Goal: Find contact information: Find contact information

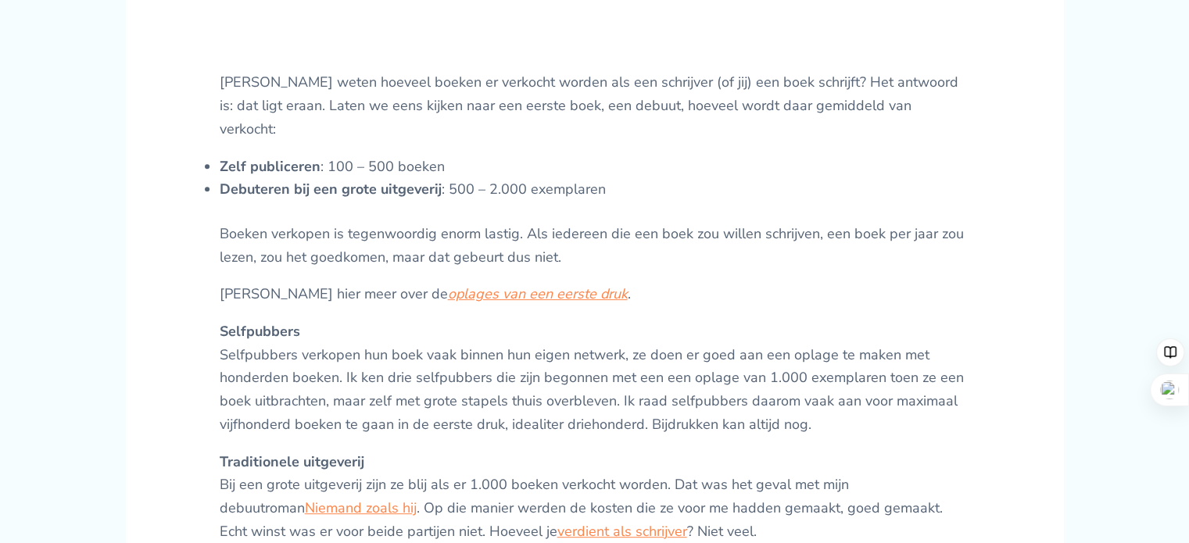
scroll to position [608, 0]
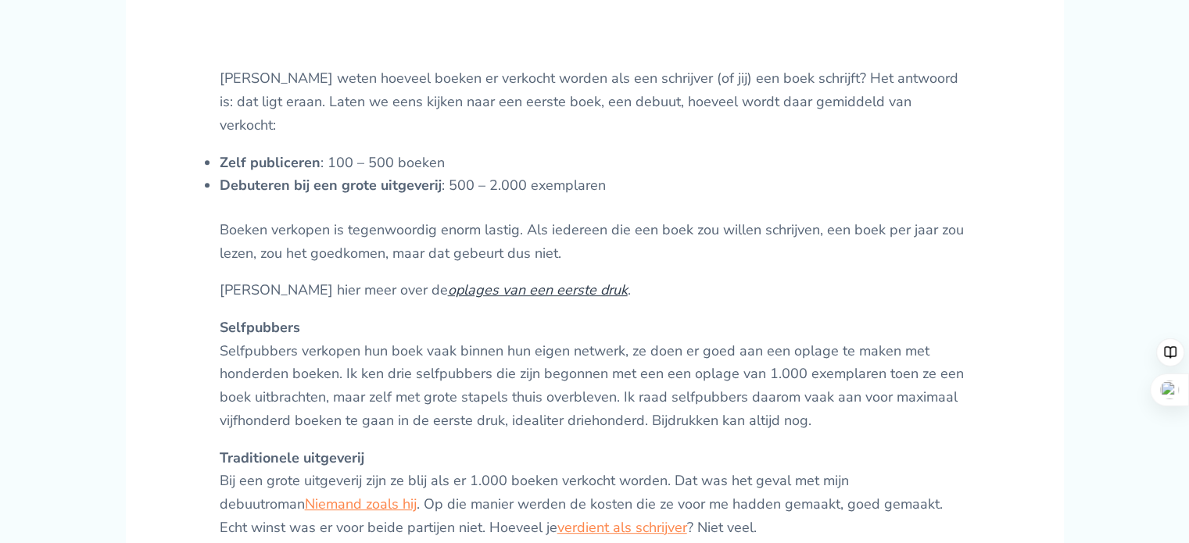
click at [448, 293] on link "oplages van een eerste druk" at bounding box center [538, 290] width 180 height 19
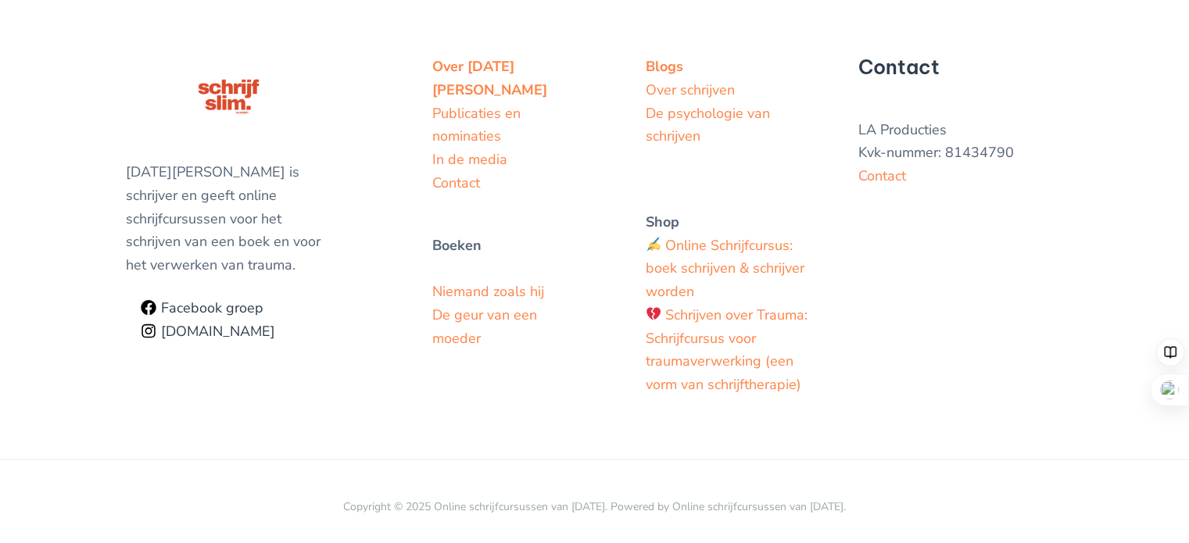
scroll to position [3240, 0]
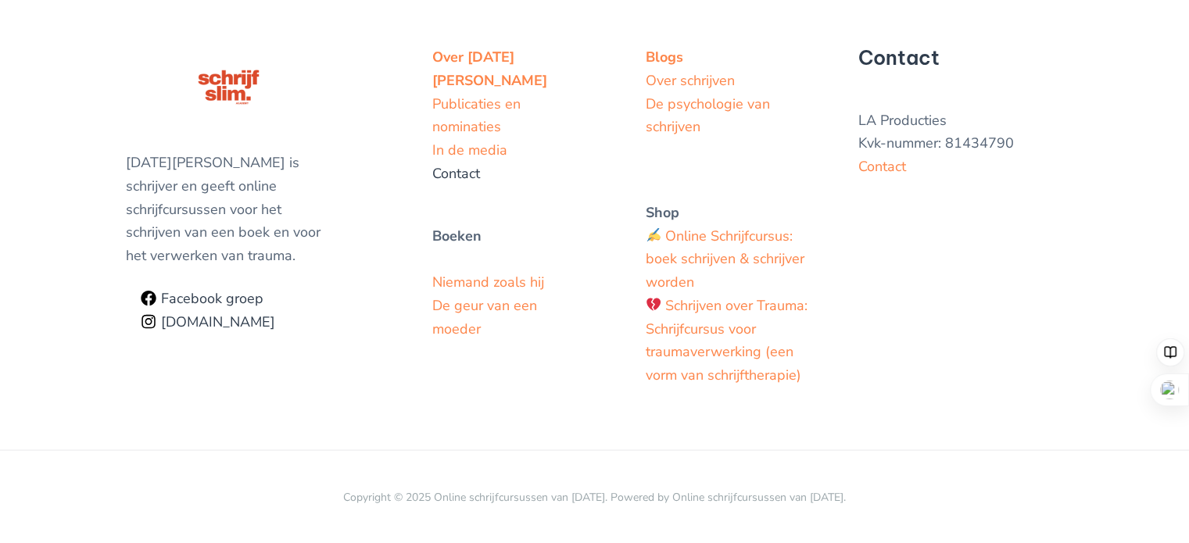
click at [461, 183] on link "Contact" at bounding box center [456, 173] width 48 height 19
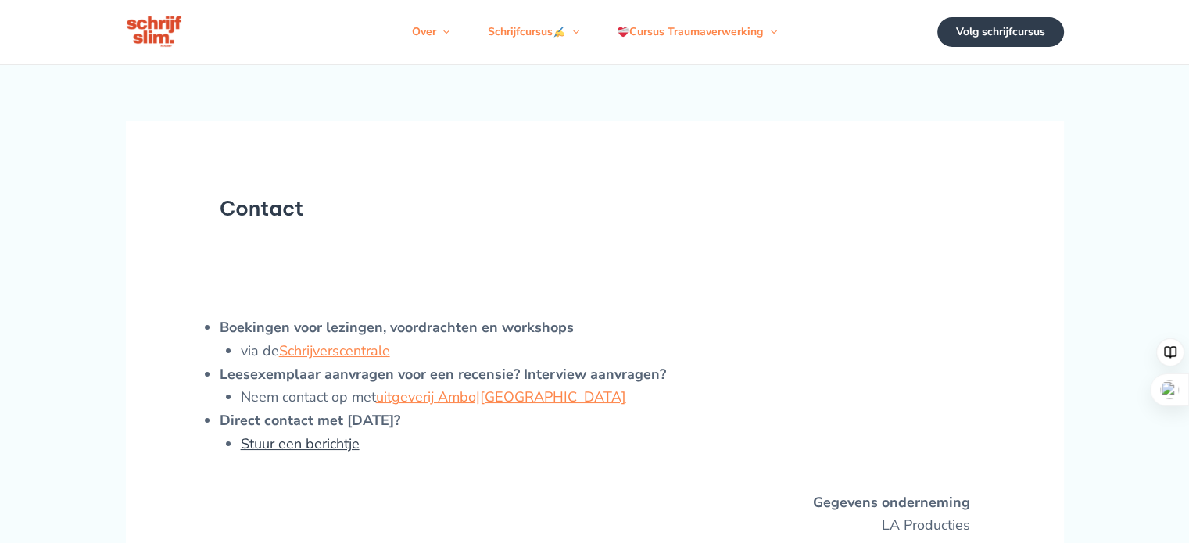
click at [303, 454] on link "Stuur een berichtje" at bounding box center [300, 444] width 119 height 19
